Goal: Check status: Check status

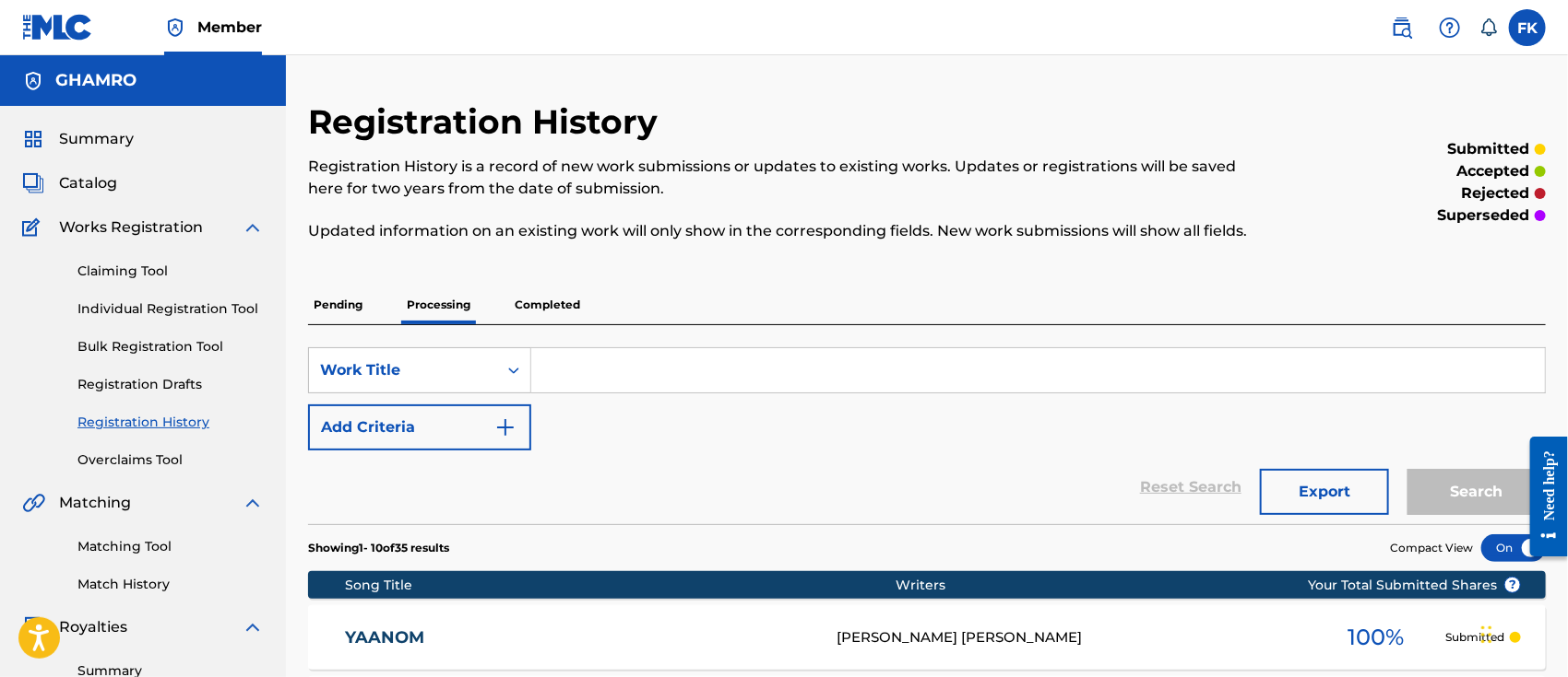
click at [549, 307] on p "Completed" at bounding box center [548, 305] width 77 height 38
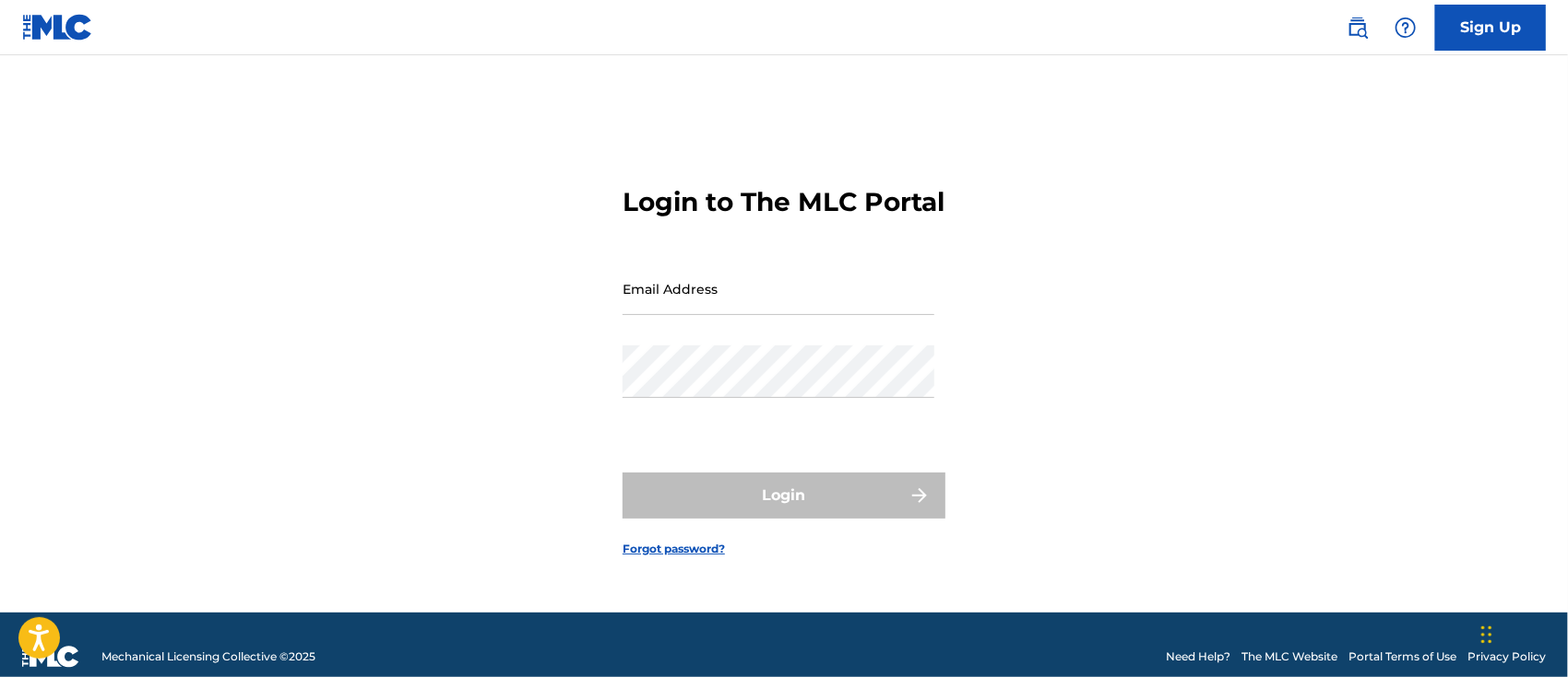
click at [647, 306] on input "Email Address" at bounding box center [778, 289] width 311 height 53
type input "[EMAIL_ADDRESS][DOMAIN_NAME]"
